Goal: Task Accomplishment & Management: Manage account settings

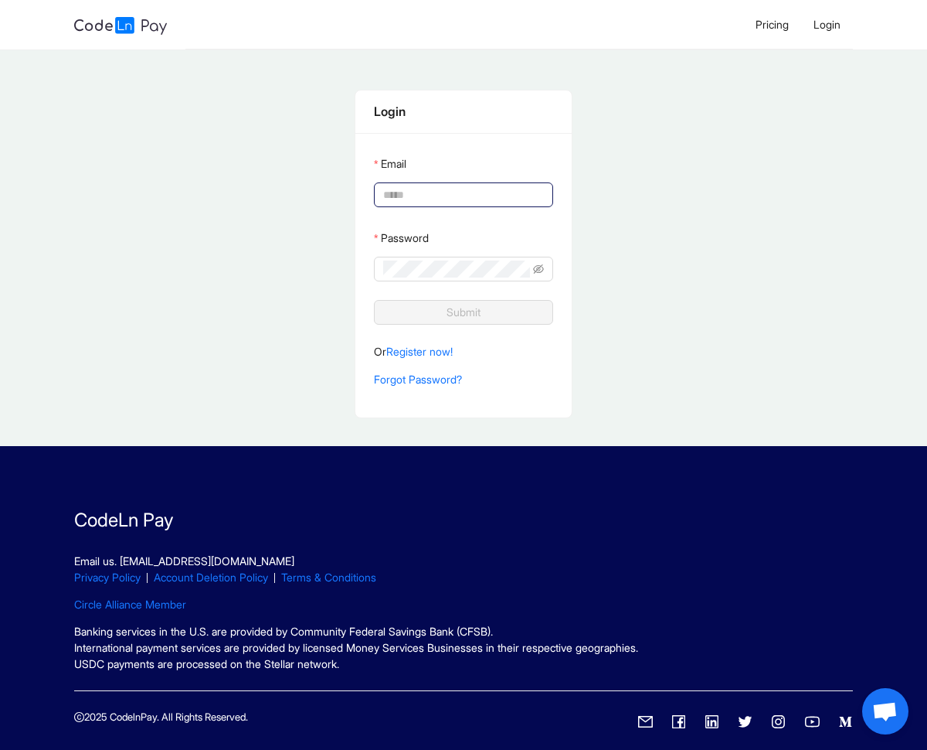
click at [499, 189] on input "Email" at bounding box center [462, 194] width 158 height 17
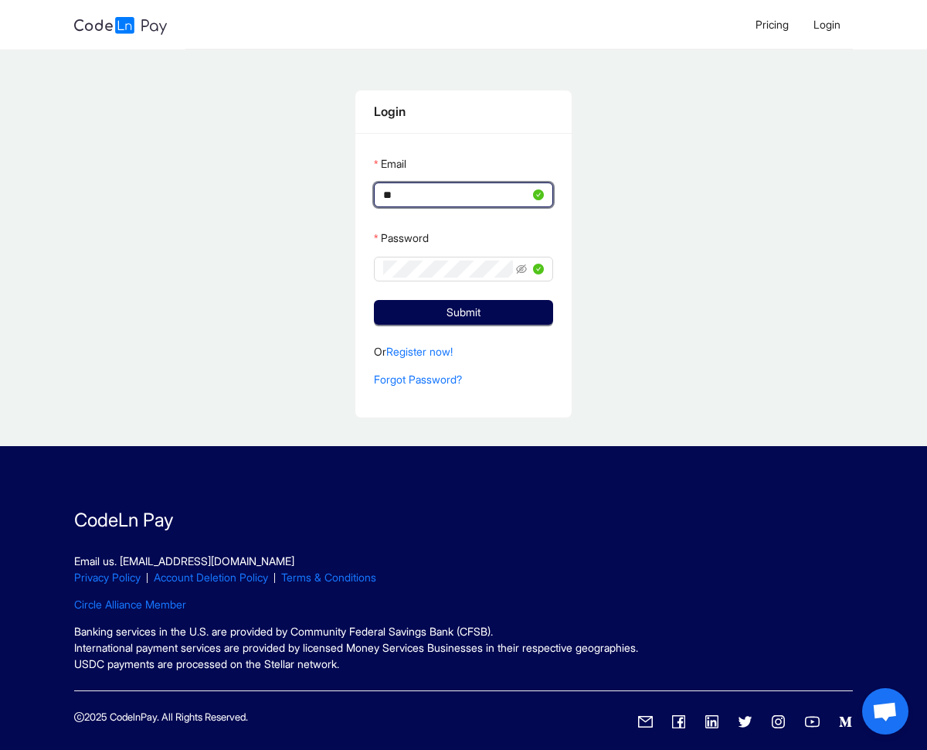
type input "*"
click at [517, 196] on input "Email" at bounding box center [456, 194] width 147 height 17
click at [482, 187] on input "Email" at bounding box center [456, 194] width 147 height 17
type input "**********"
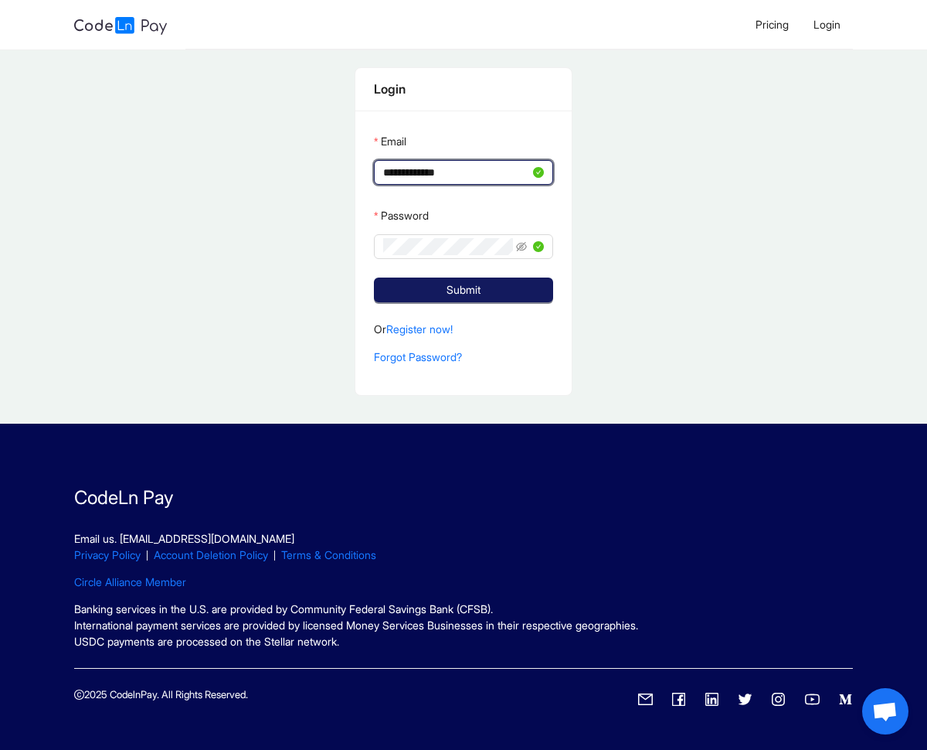
click at [483, 277] on button "Submit" at bounding box center [463, 289] width 179 height 25
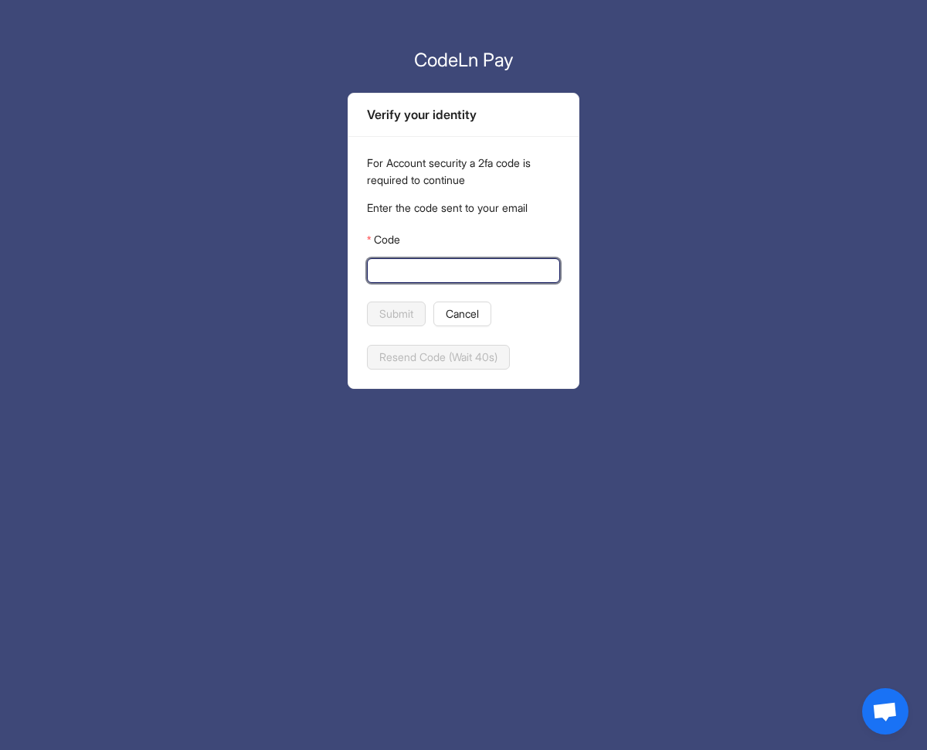
click at [536, 274] on input "Code" at bounding box center [462, 270] width 172 height 17
paste input "******"
type input "******"
click at [409, 309] on span "Submit" at bounding box center [396, 313] width 34 height 17
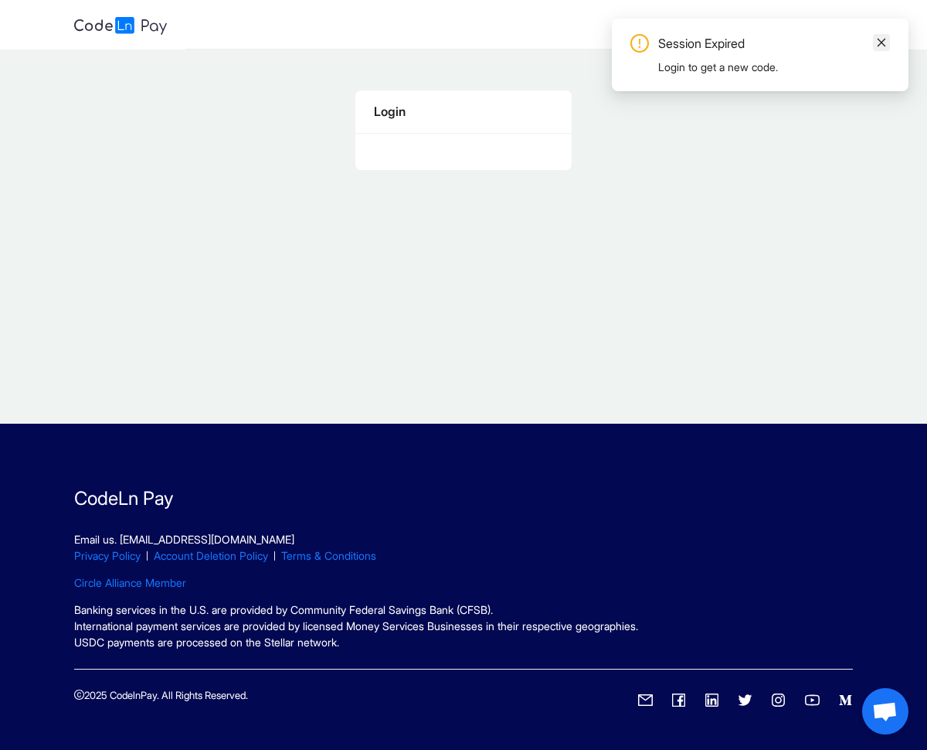
click at [880, 38] on icon "close" at bounding box center [881, 42] width 11 height 11
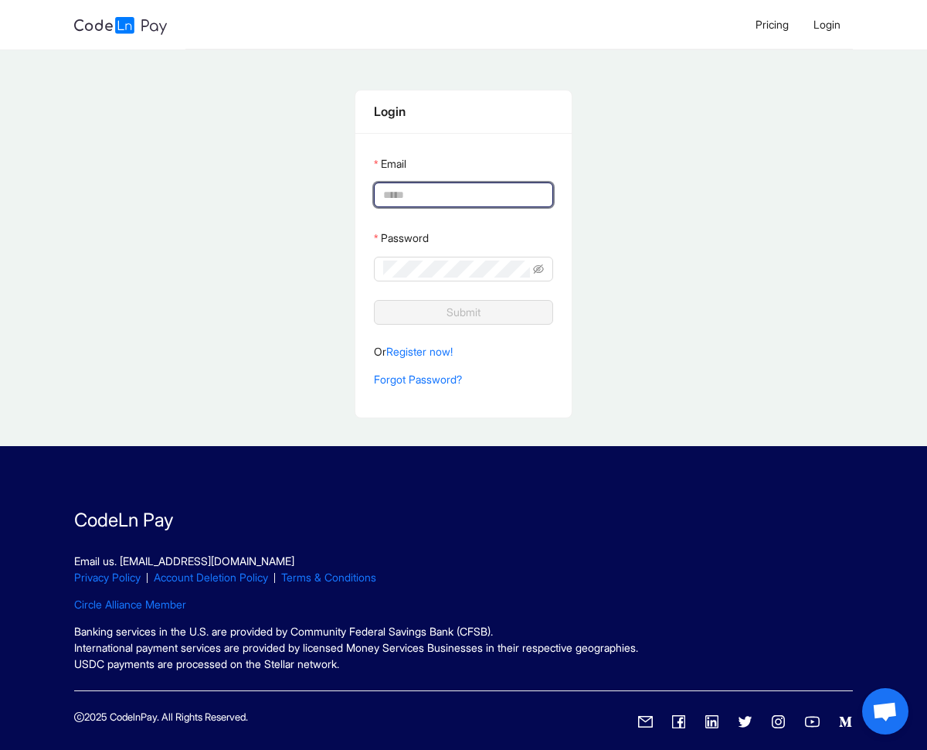
click at [459, 198] on input "Email" at bounding box center [462, 194] width 158 height 17
type input "**********"
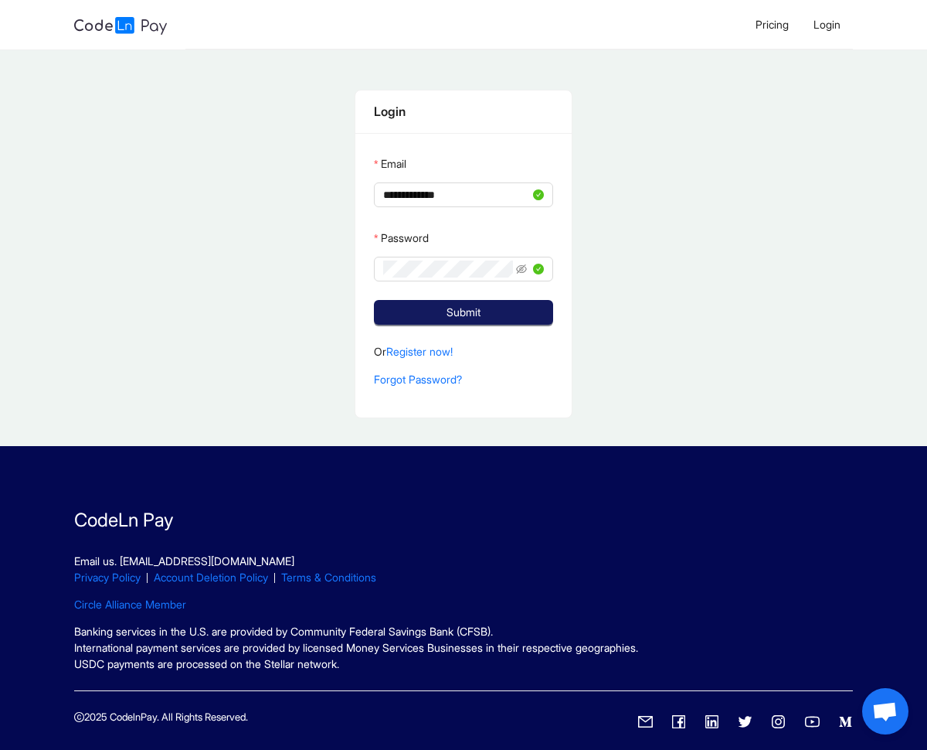
click at [454, 316] on span "Submit" at bounding box center [464, 312] width 34 height 17
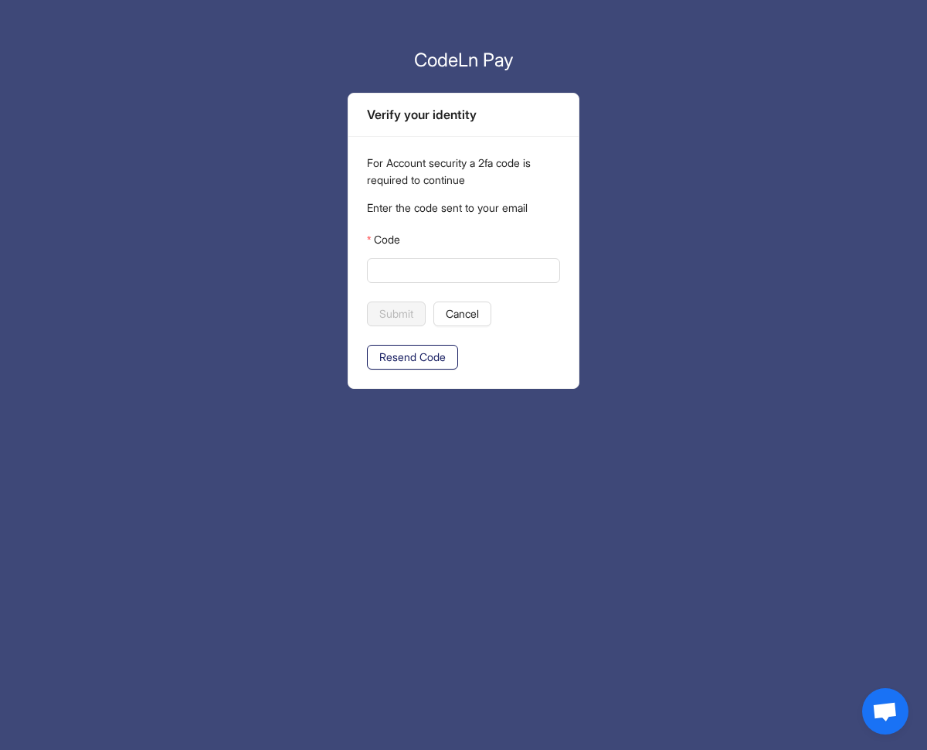
click at [397, 359] on span "Resend Code" at bounding box center [412, 357] width 66 height 17
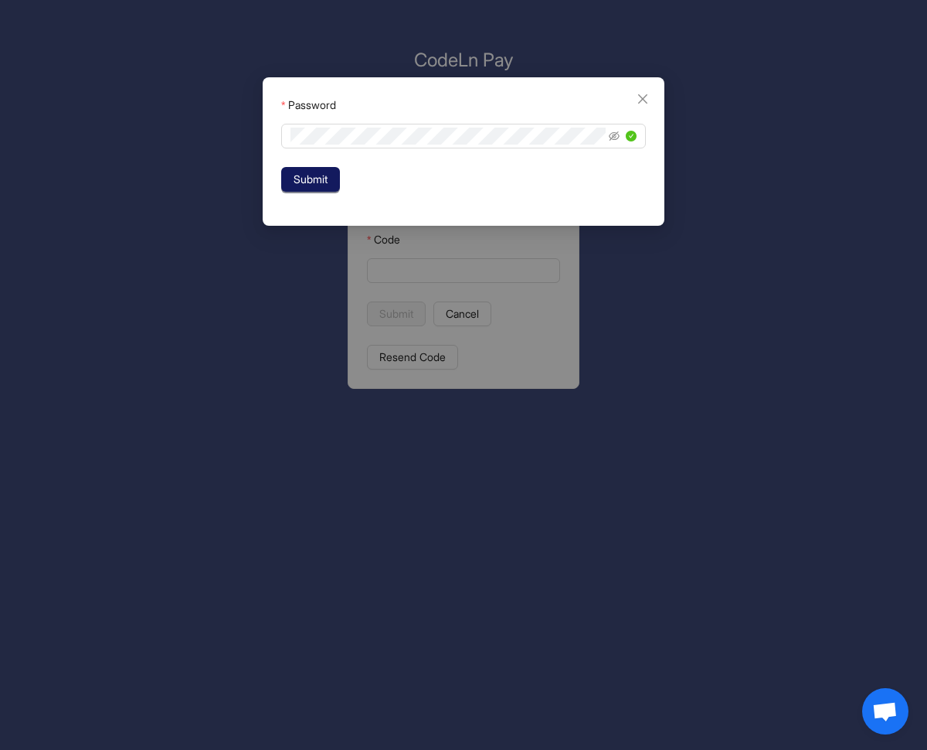
click at [317, 183] on span "Submit" at bounding box center [311, 179] width 34 height 17
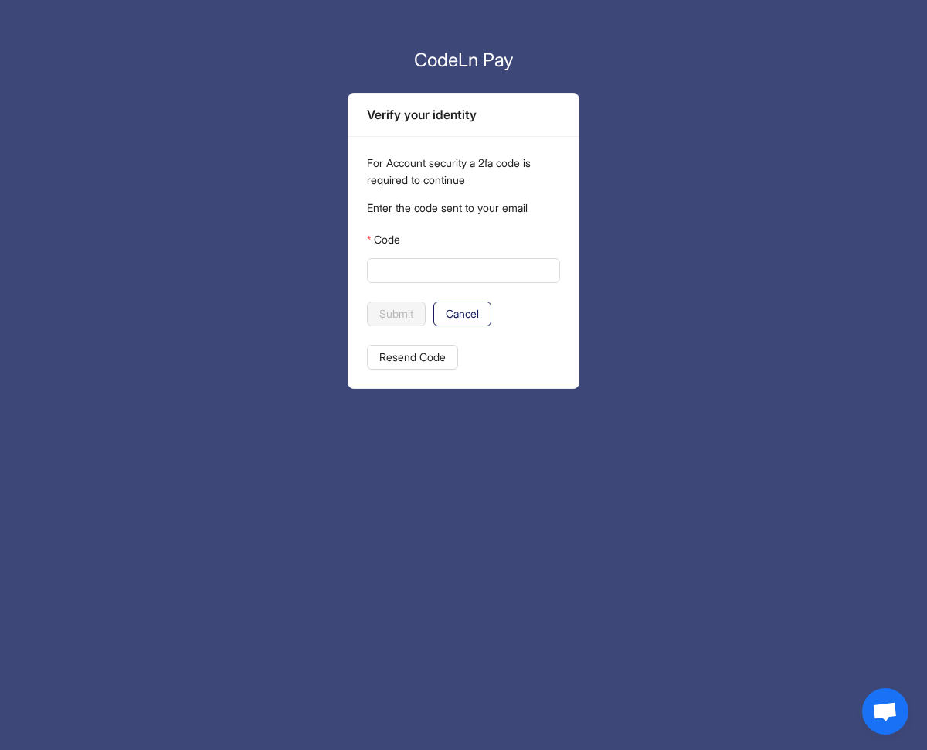
click at [464, 320] on span "Cancel" at bounding box center [462, 313] width 33 height 17
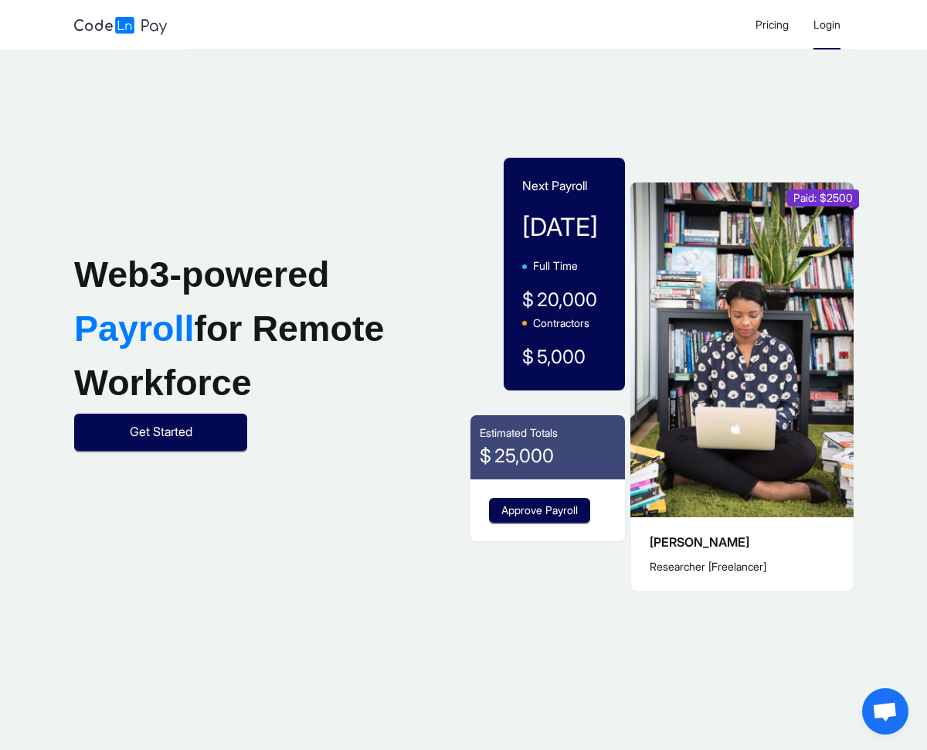
click at [827, 22] on span "Login" at bounding box center [827, 24] width 27 height 13
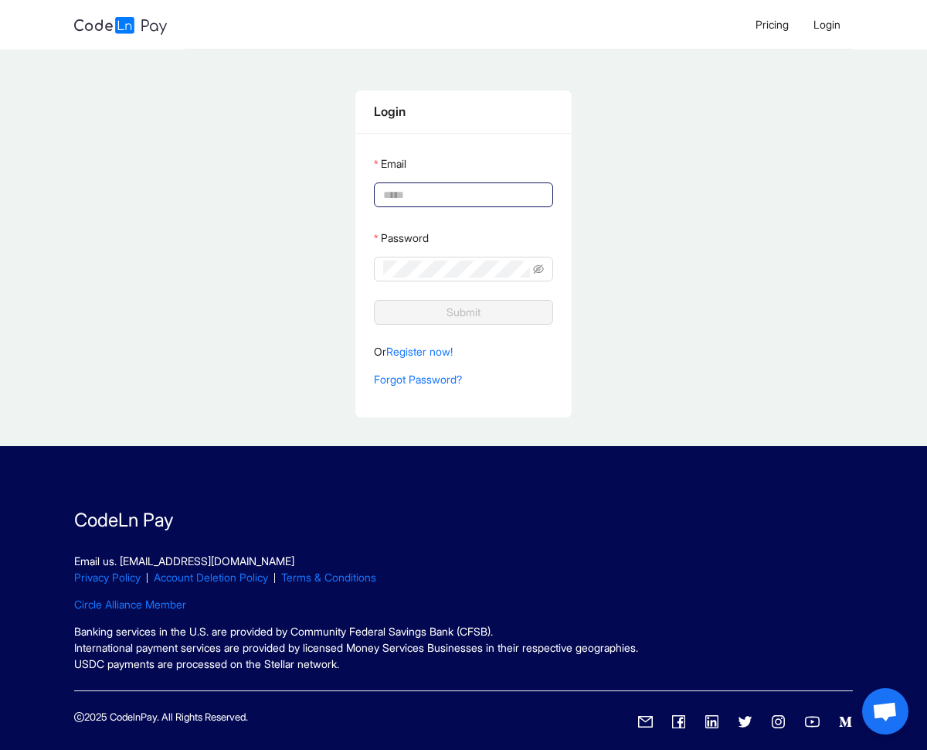
click at [410, 194] on input "Email" at bounding box center [462, 194] width 158 height 17
type input "**********"
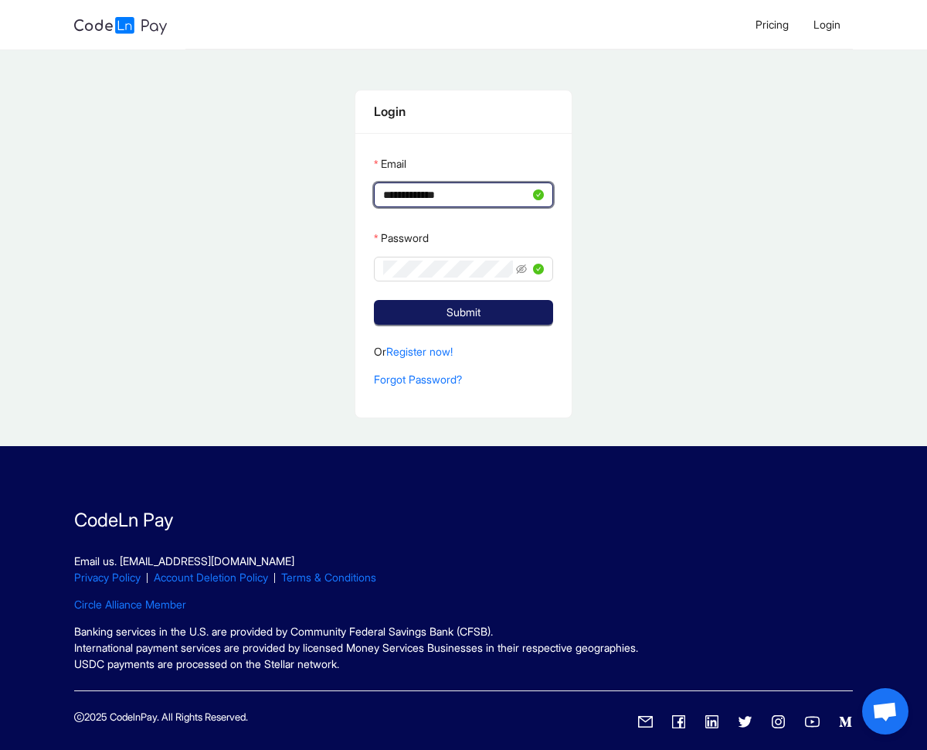
click at [439, 315] on button "Submit" at bounding box center [463, 312] width 179 height 25
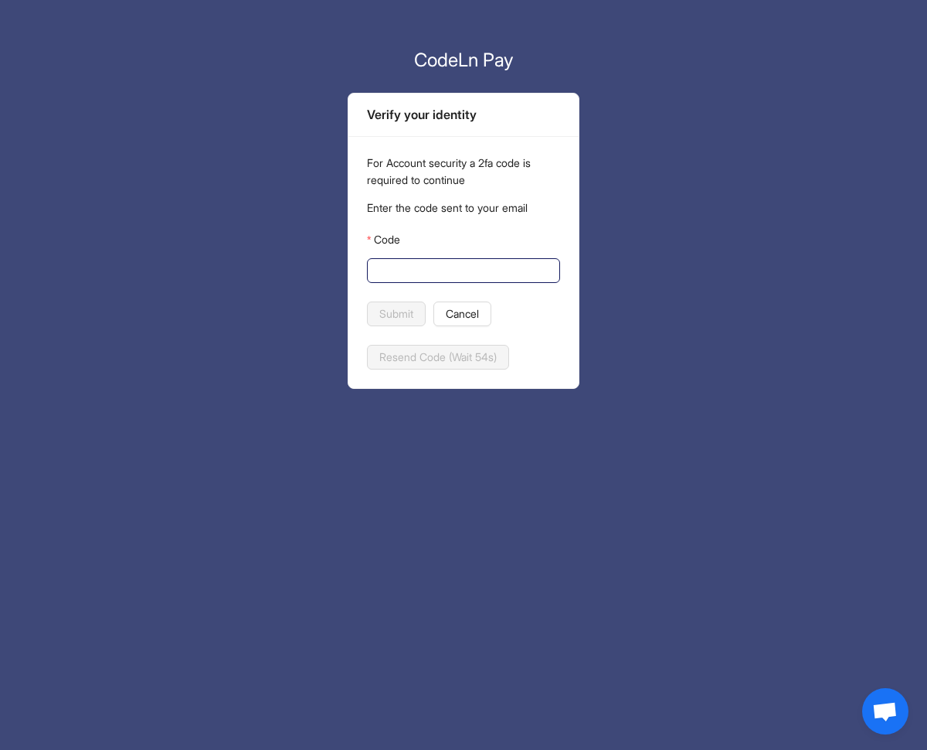
click at [551, 271] on span at bounding box center [463, 270] width 193 height 25
click at [526, 269] on input "Code" at bounding box center [462, 270] width 172 height 17
paste input "******"
type input "******"
click at [402, 309] on span "Submit" at bounding box center [396, 313] width 34 height 17
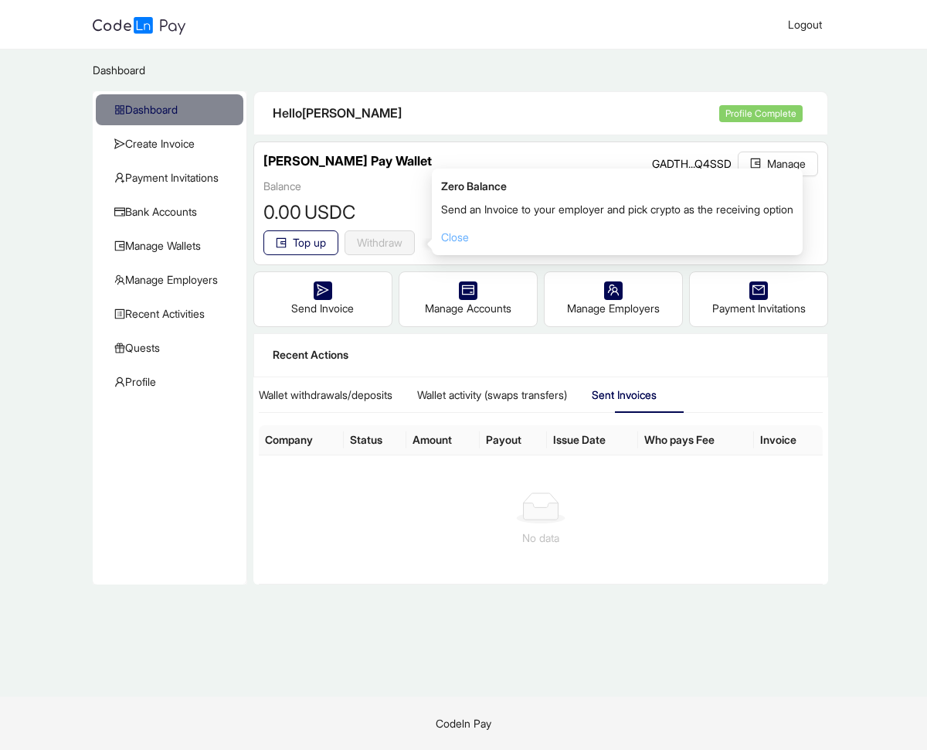
click at [451, 232] on link "Close" at bounding box center [455, 236] width 28 height 13
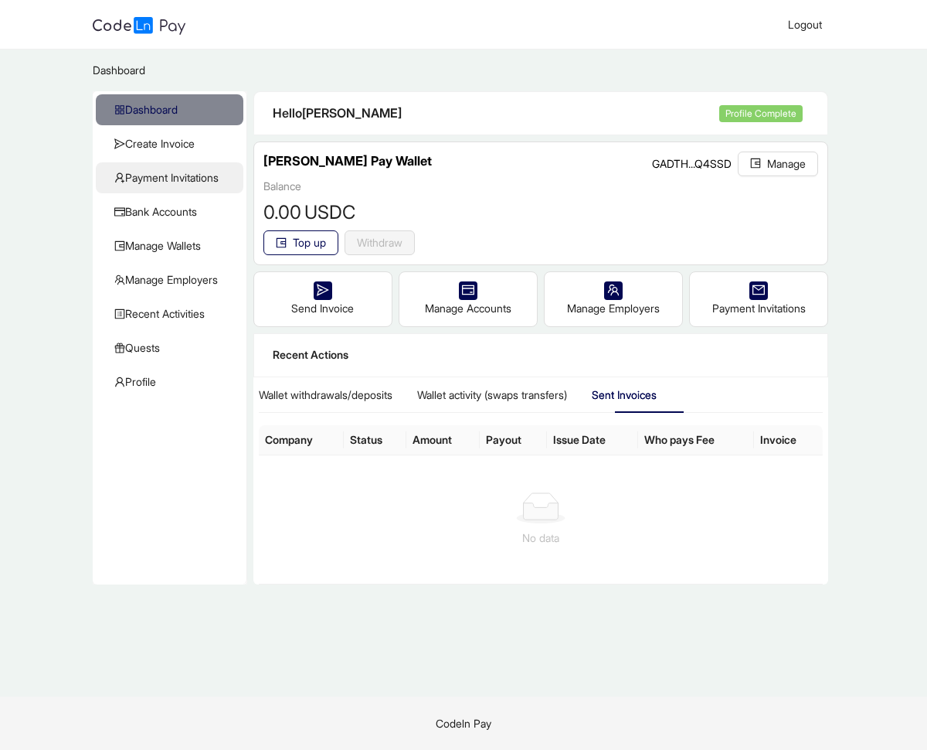
click at [202, 178] on span "Payment Invitations" at bounding box center [172, 177] width 117 height 31
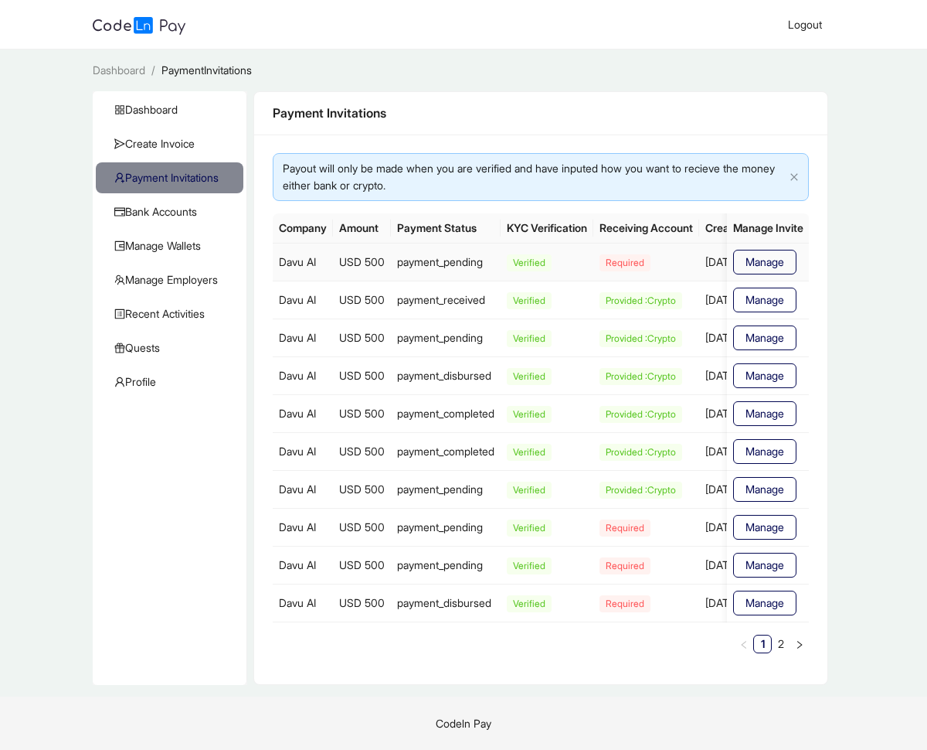
scroll to position [0, 111]
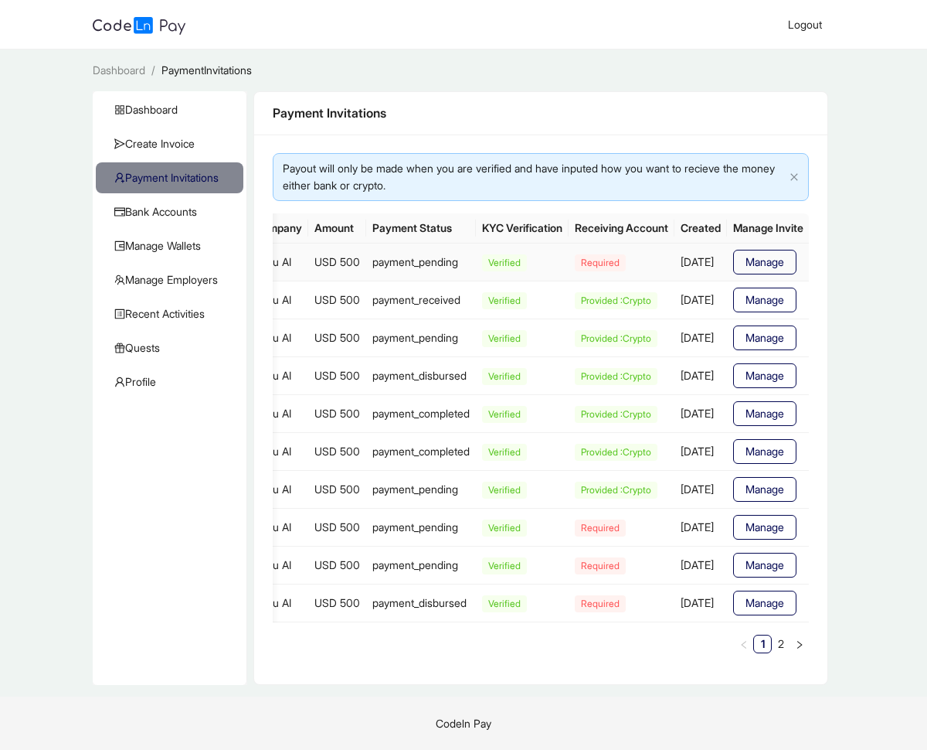
drag, startPoint x: 612, startPoint y: 260, endPoint x: 718, endPoint y: 257, distance: 105.9
click at [718, 257] on td "September 29, 2025" at bounding box center [701, 261] width 53 height 37
click at [741, 261] on button "Manage" at bounding box center [764, 262] width 63 height 25
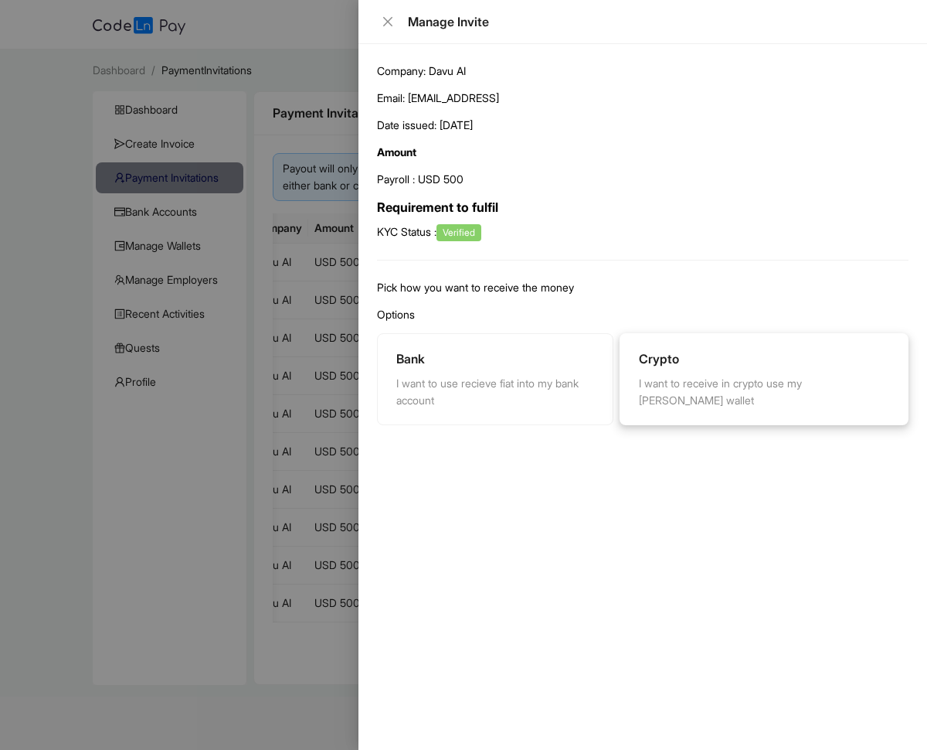
click at [689, 397] on div "I want to receive in crypto use my lena wallet" at bounding box center [764, 392] width 250 height 34
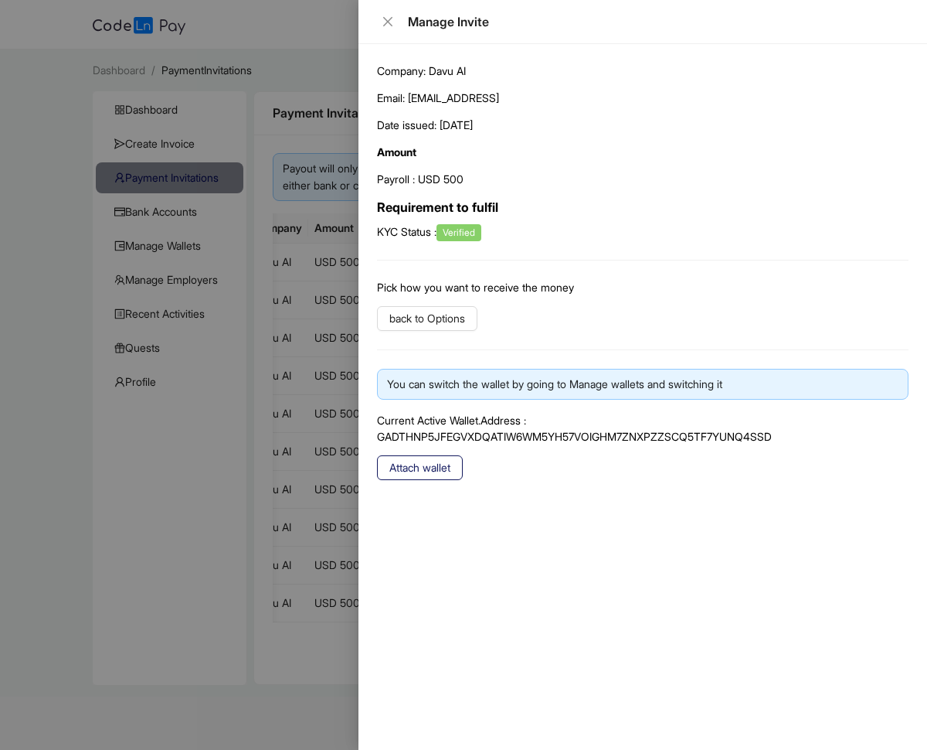
click at [451, 466] on span "Attach wallet" at bounding box center [420, 467] width 61 height 17
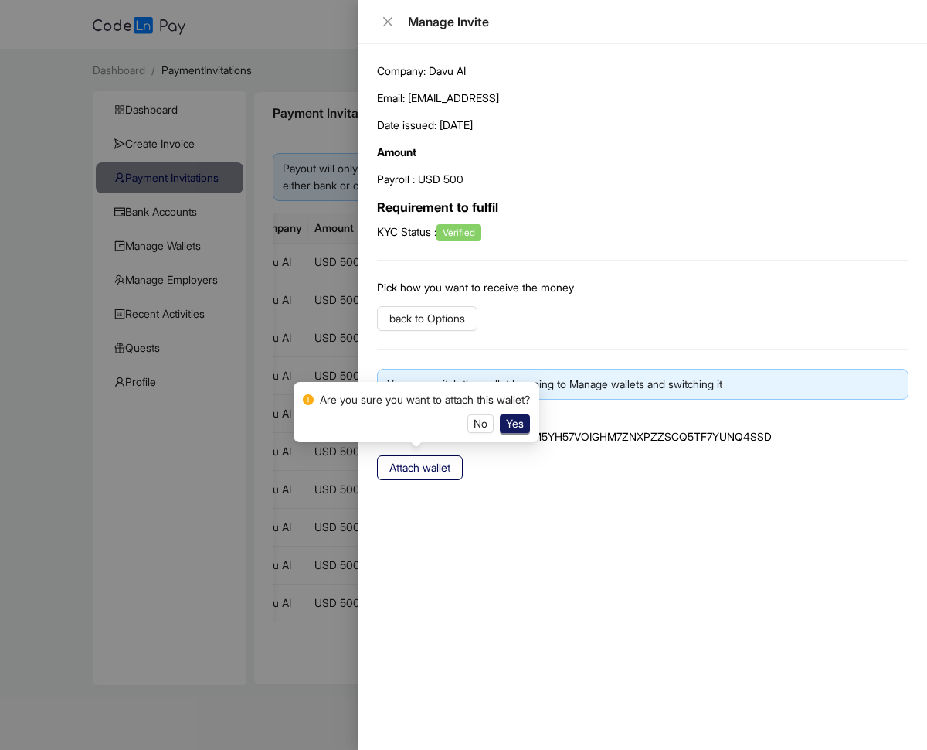
click at [524, 421] on span "Yes" at bounding box center [515, 423] width 18 height 17
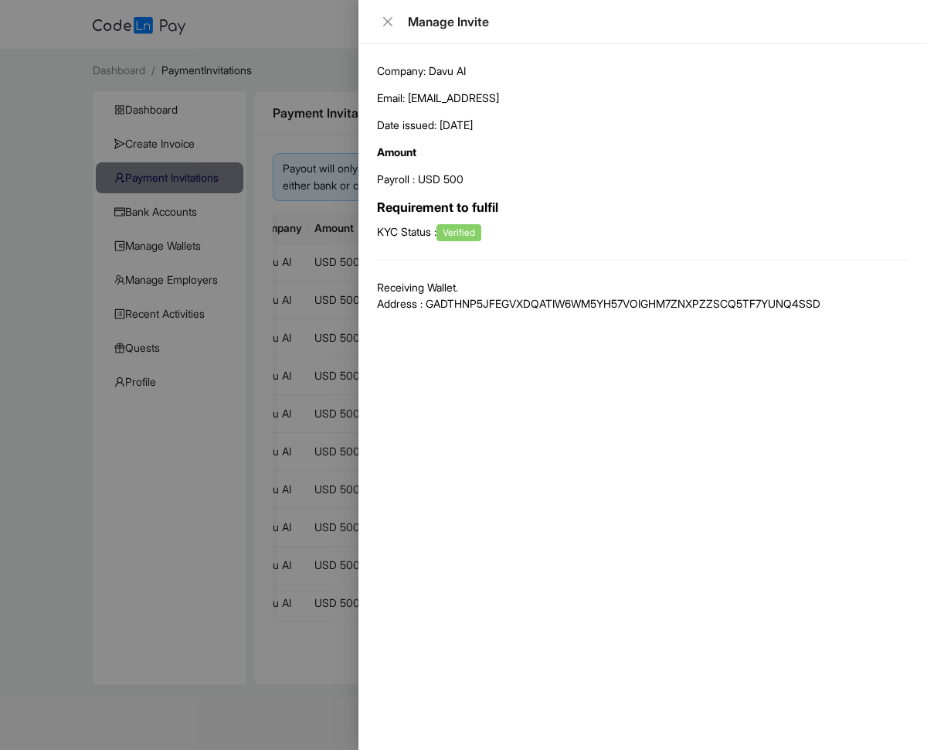
click at [294, 41] on div at bounding box center [463, 375] width 927 height 750
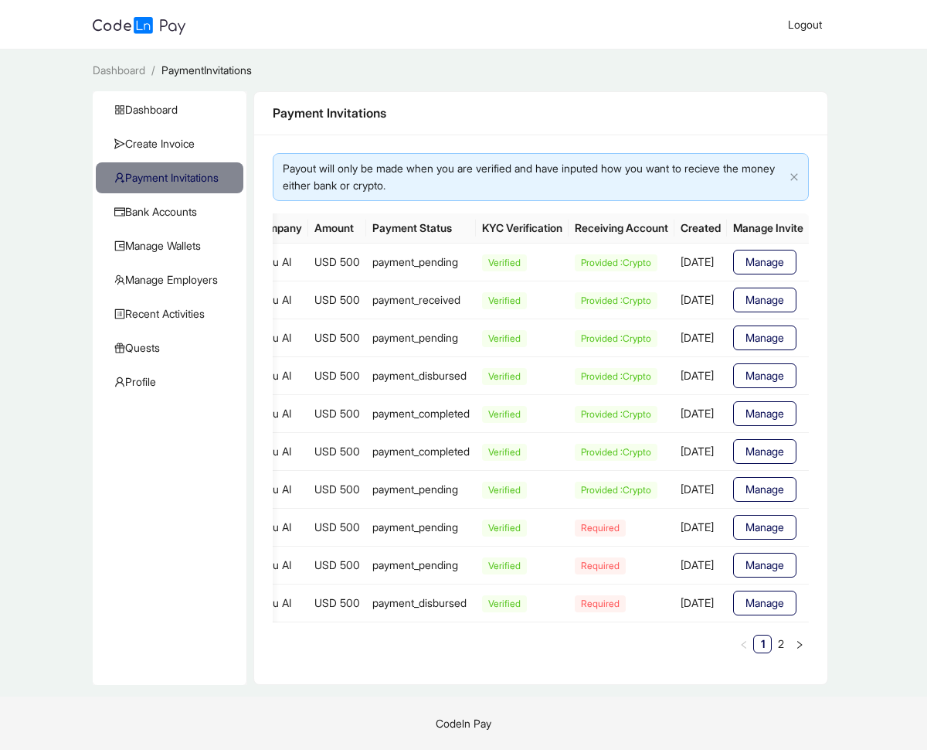
scroll to position [0, 0]
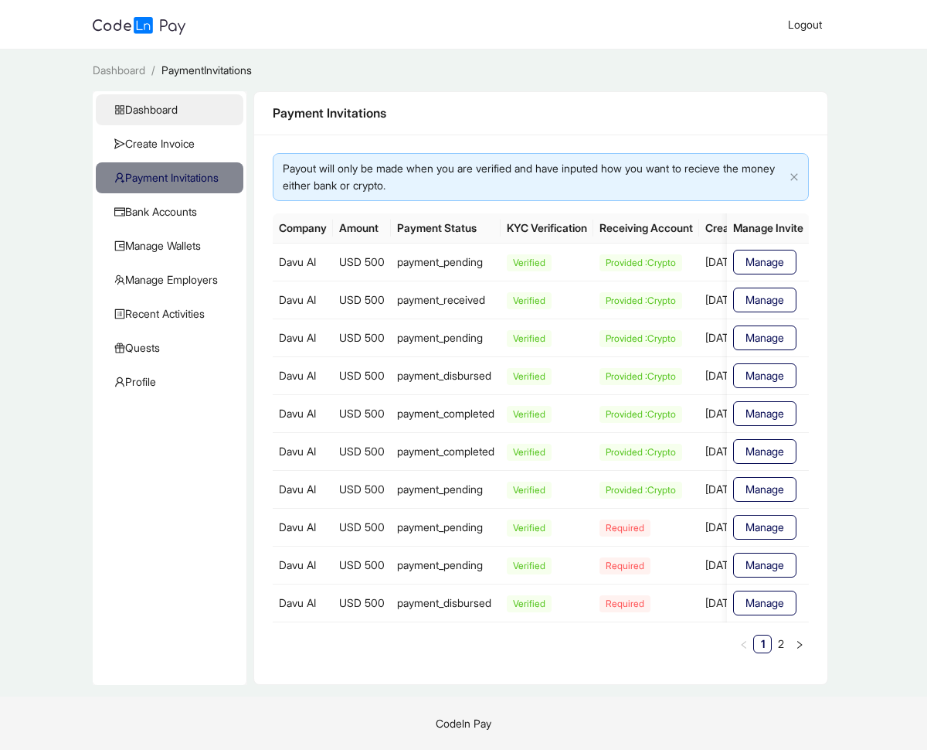
click at [179, 111] on span "Dashboard" at bounding box center [172, 109] width 117 height 31
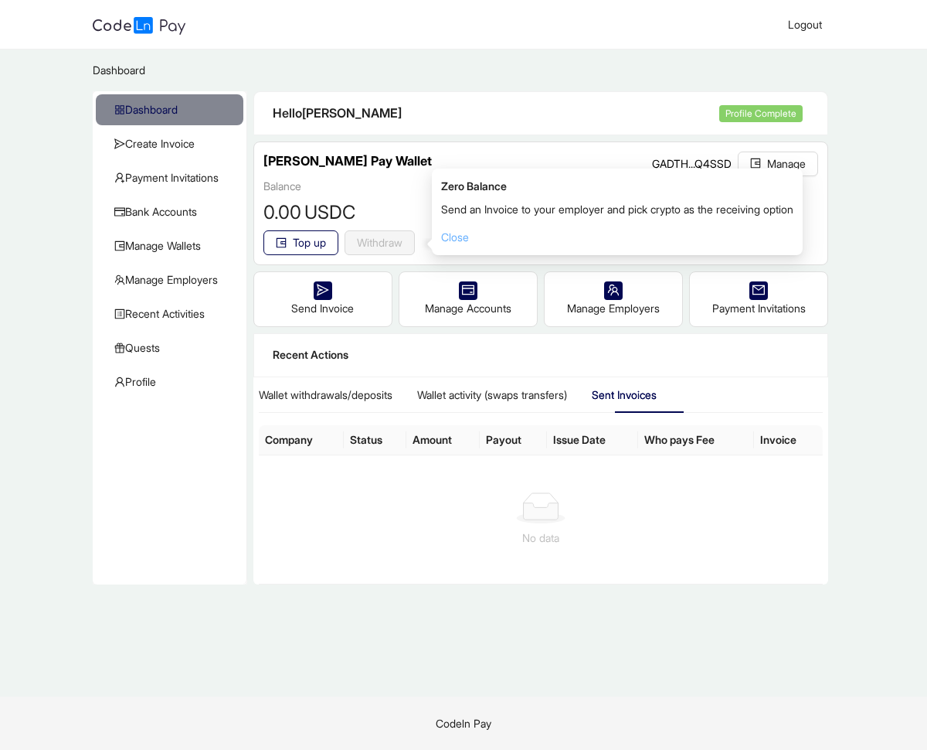
click at [454, 241] on link "Close" at bounding box center [455, 236] width 28 height 13
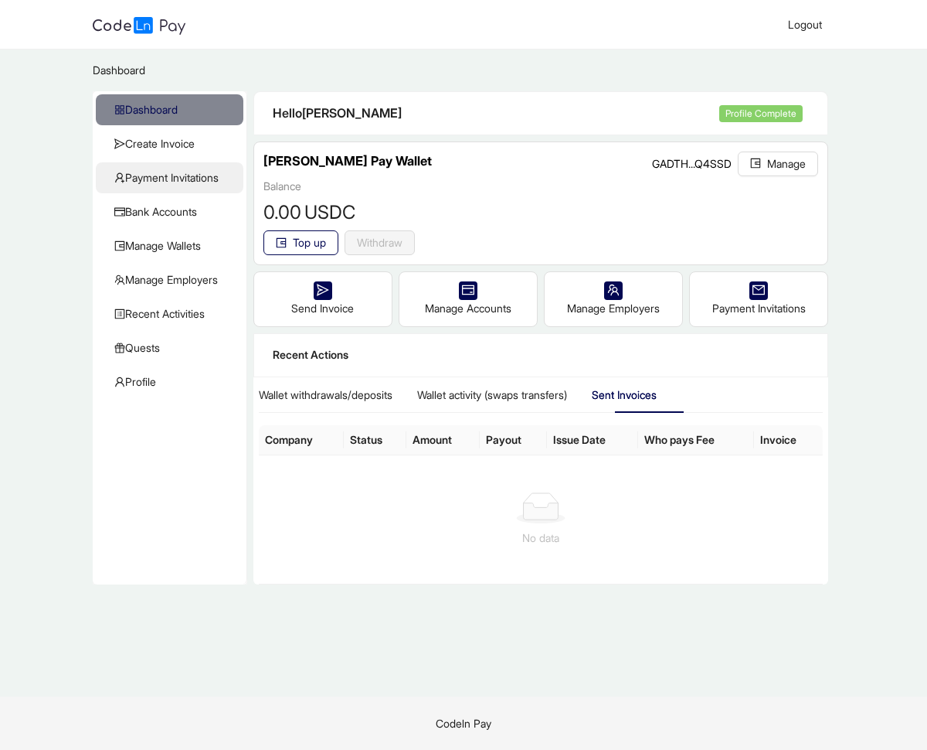
click at [204, 172] on span "Payment Invitations" at bounding box center [172, 177] width 117 height 31
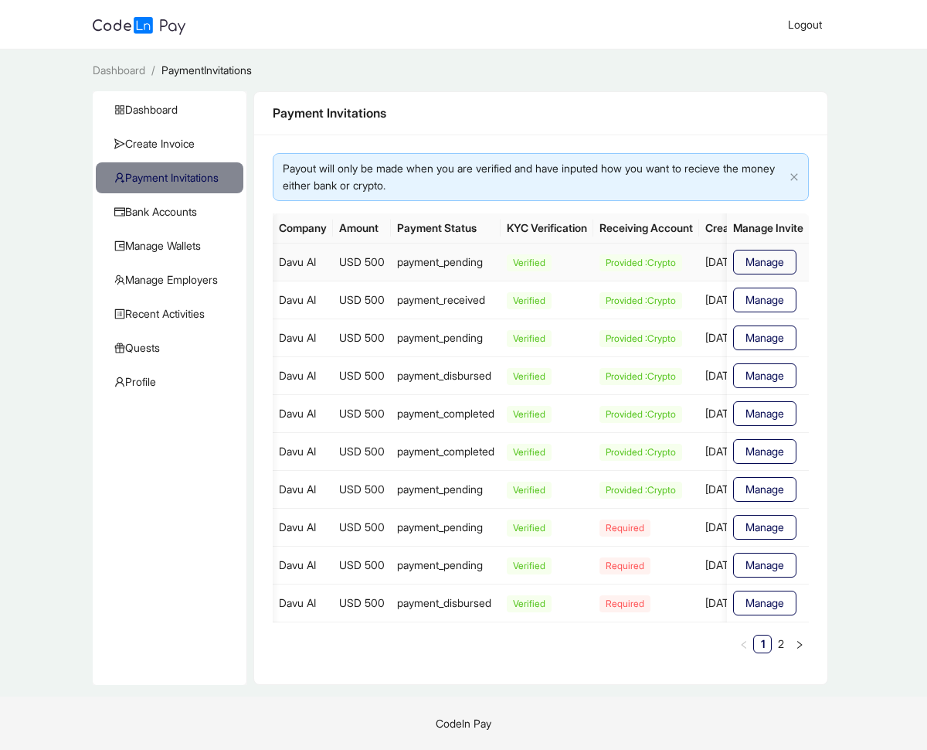
scroll to position [0, 111]
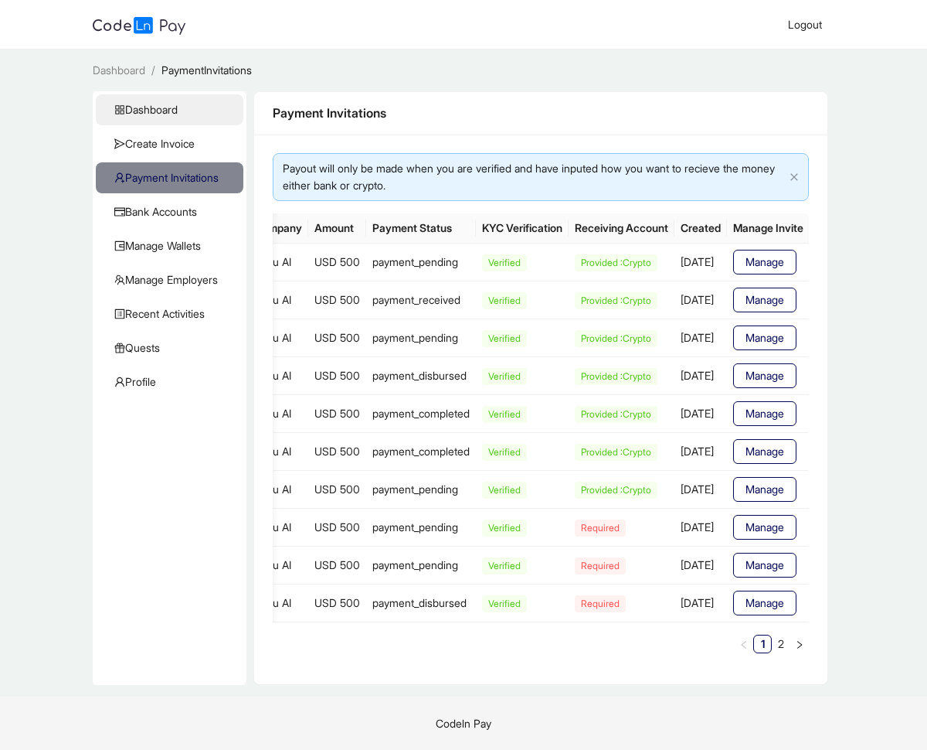
click at [170, 112] on span "Dashboard" at bounding box center [172, 109] width 117 height 31
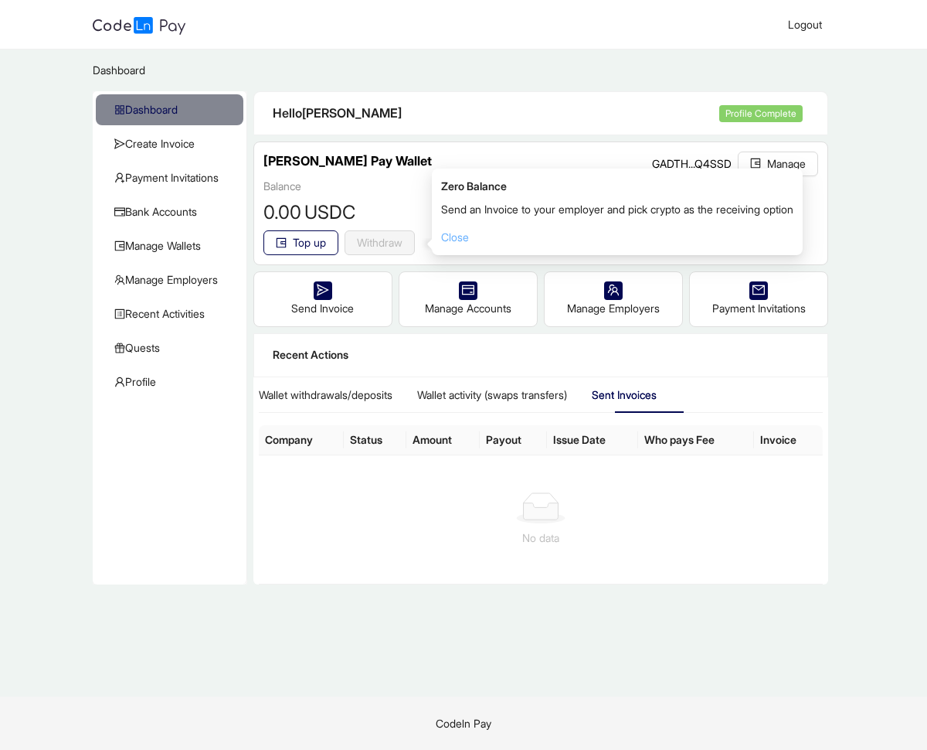
click at [455, 233] on link "Close" at bounding box center [455, 236] width 28 height 13
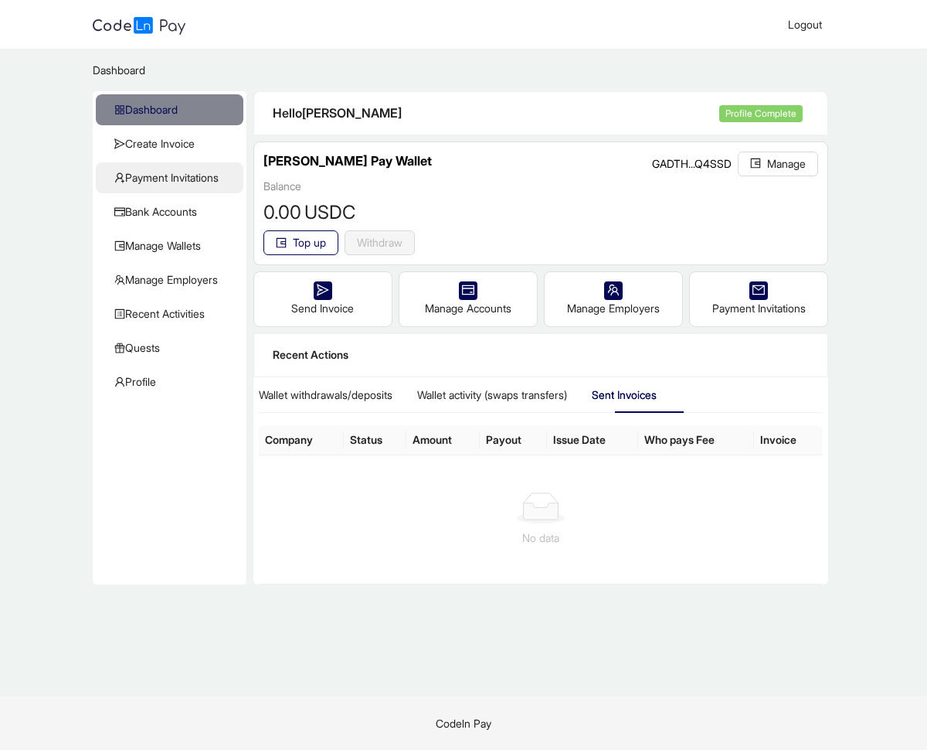
click at [185, 189] on span "Payment Invitations" at bounding box center [172, 177] width 117 height 31
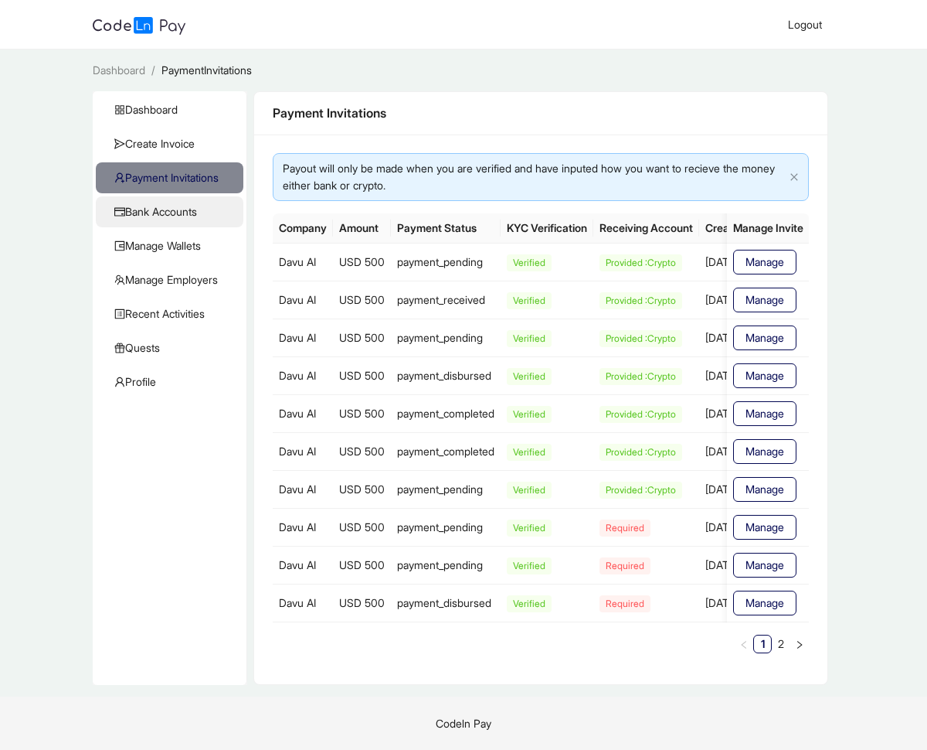
click at [142, 217] on span "Bank Accounts" at bounding box center [172, 211] width 117 height 31
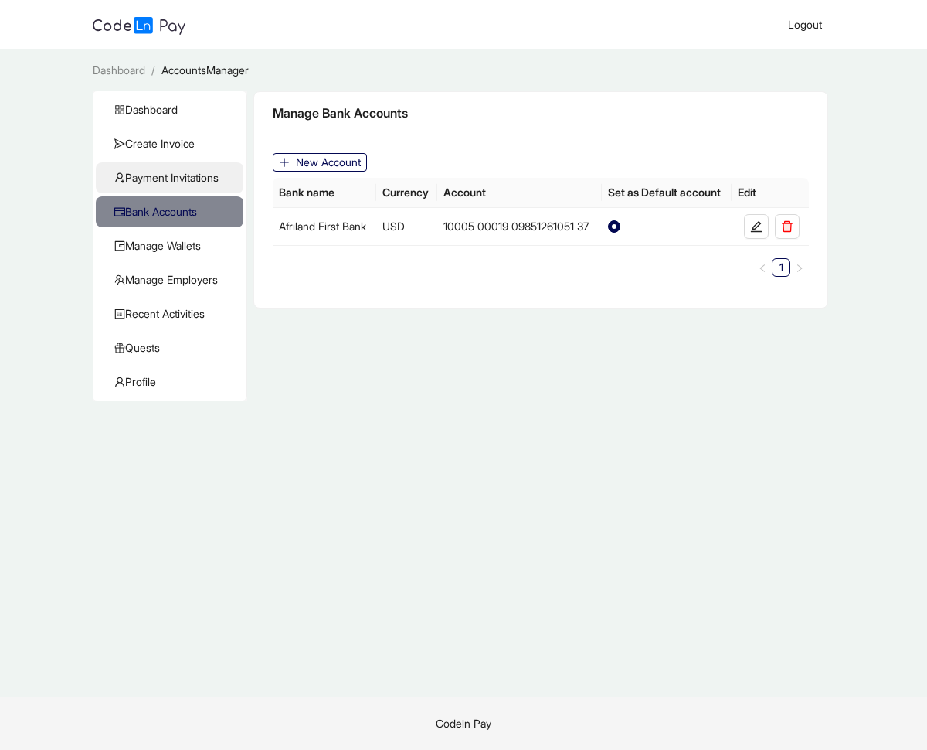
click at [155, 179] on span "Payment Invitations" at bounding box center [172, 177] width 117 height 31
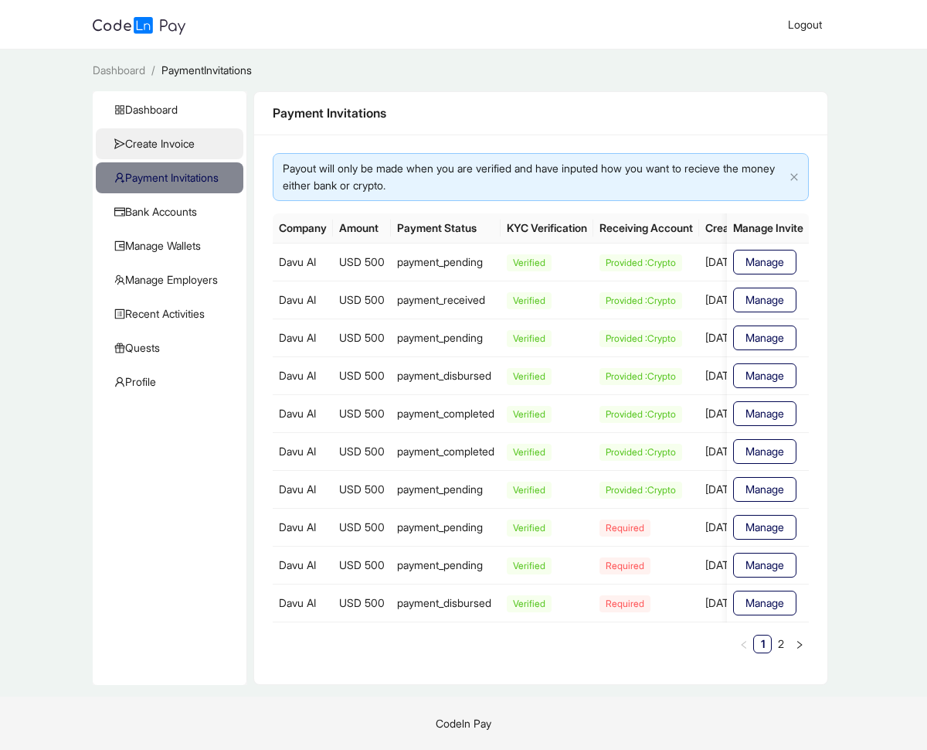
click at [150, 139] on span "Create Invoice" at bounding box center [172, 143] width 117 height 31
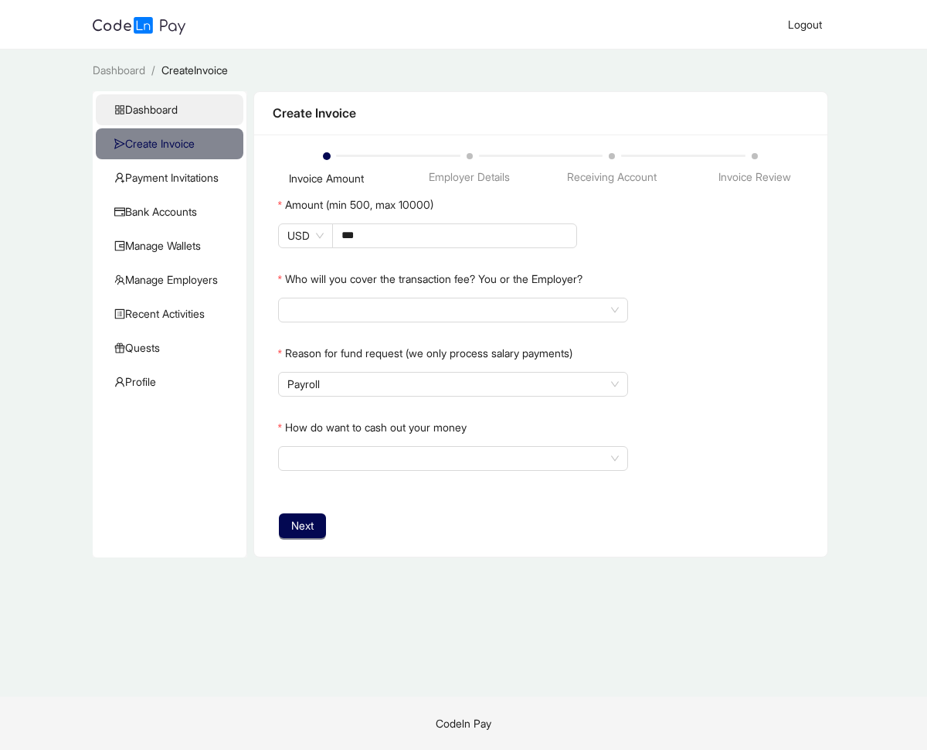
click at [153, 107] on span "Dashboard" at bounding box center [172, 109] width 117 height 31
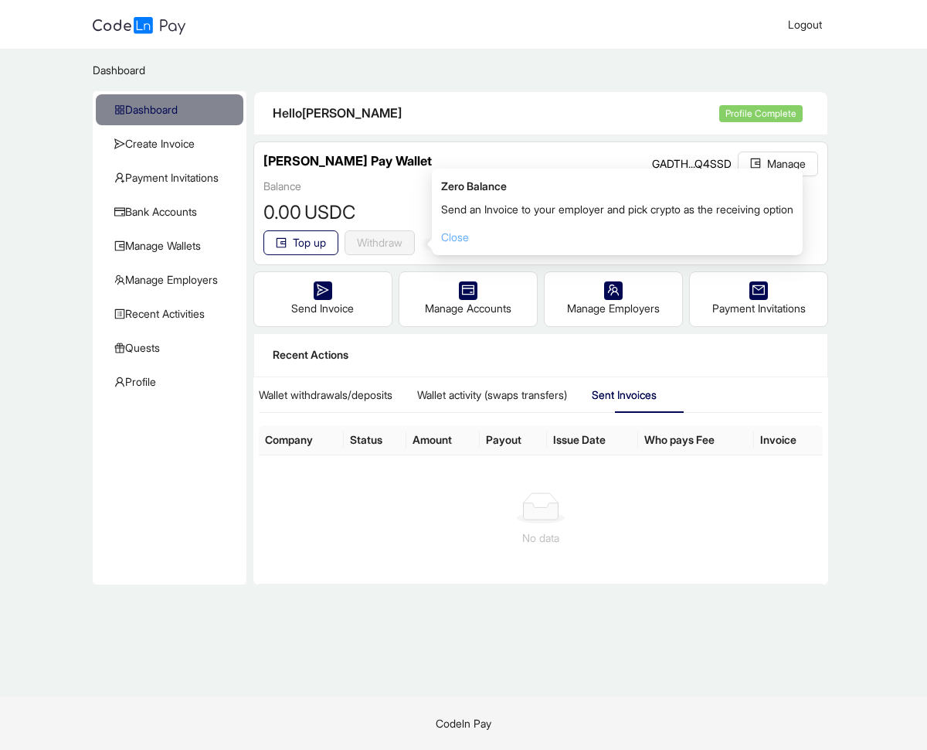
click at [454, 232] on link "Close" at bounding box center [455, 236] width 28 height 13
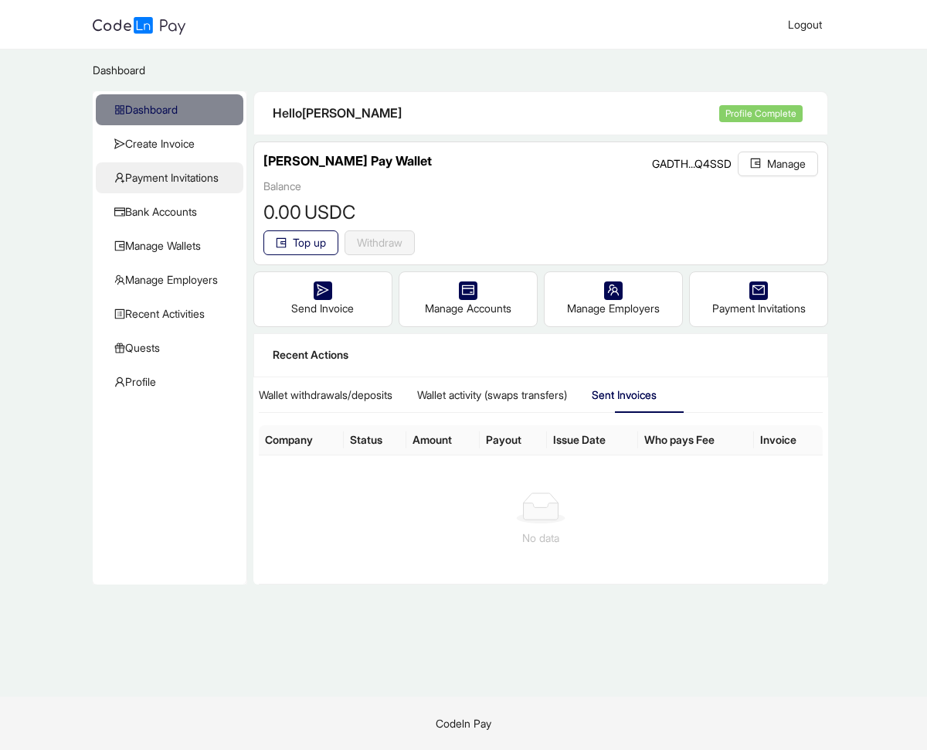
click at [162, 174] on span "Payment Invitations" at bounding box center [172, 177] width 117 height 31
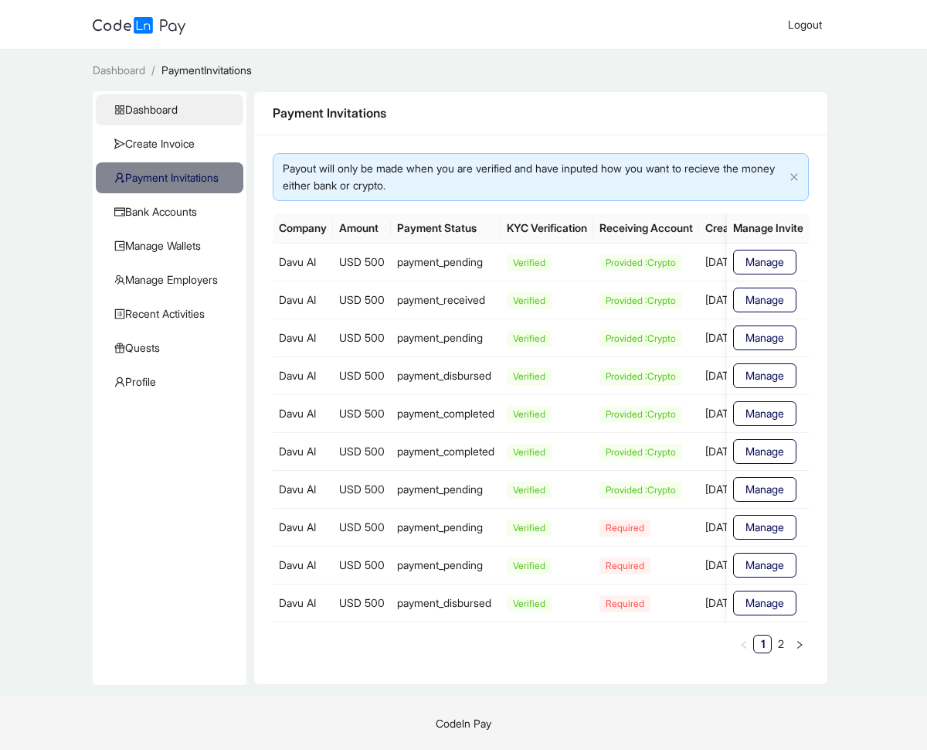
click at [162, 104] on span "Dashboard" at bounding box center [172, 109] width 117 height 31
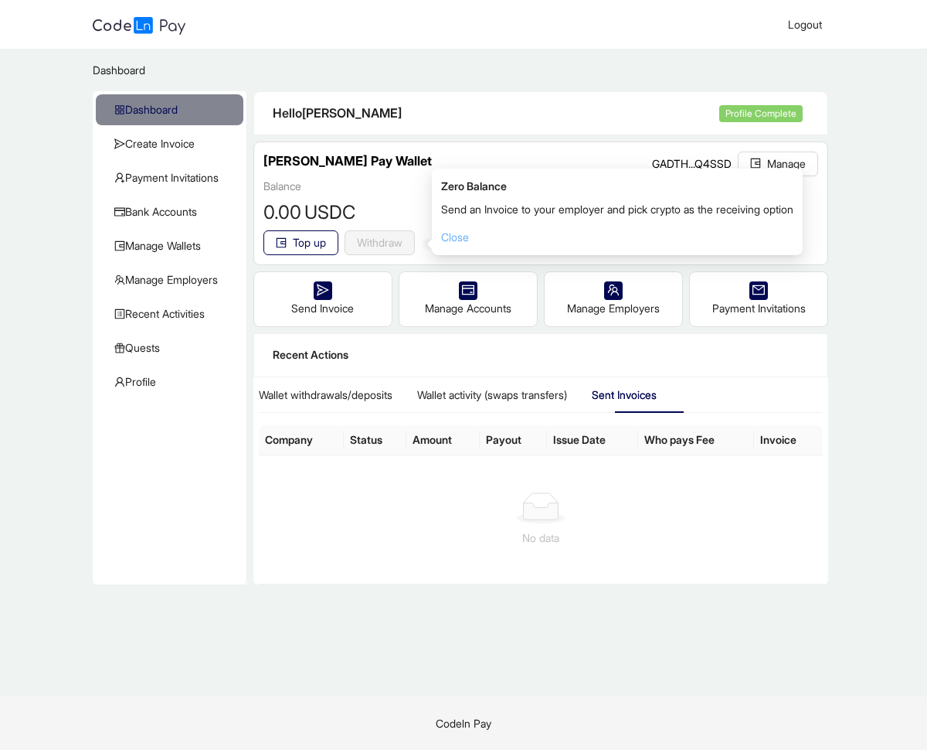
click at [461, 232] on link "Close" at bounding box center [455, 236] width 28 height 13
